Goal: Obtain resource: Obtain resource

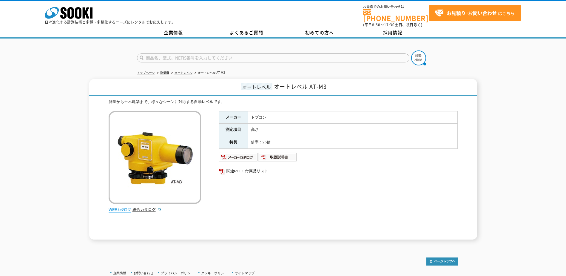
click at [375, 112] on td "トプコン" at bounding box center [353, 117] width 210 height 13
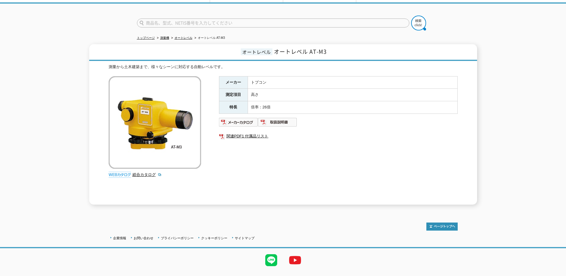
scroll to position [45, 0]
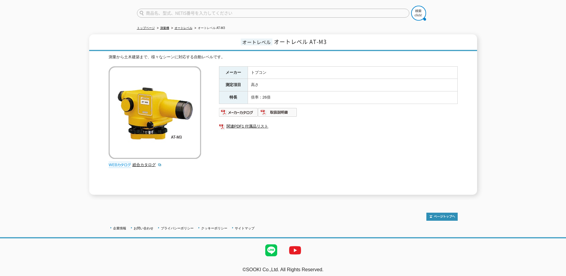
click at [375, 112] on ul at bounding box center [338, 112] width 239 height 10
click at [277, 94] on td "倍率：26倍" at bounding box center [353, 97] width 210 height 13
click at [248, 109] on img at bounding box center [238, 112] width 39 height 10
